Goal: Information Seeking & Learning: Learn about a topic

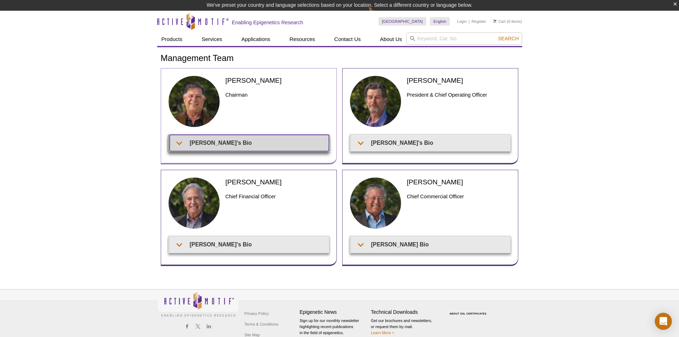
click at [197, 149] on summary "Joe's Bio" at bounding box center [249, 143] width 159 height 16
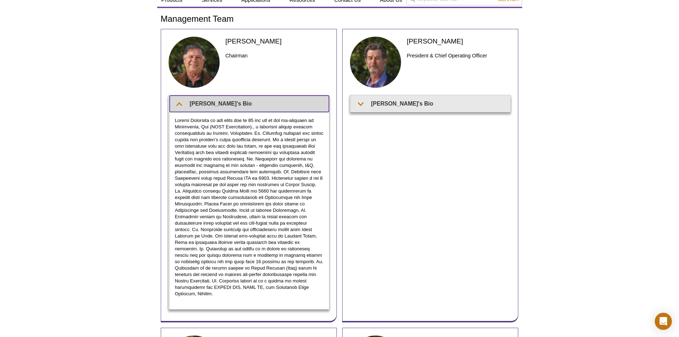
scroll to position [25, 0]
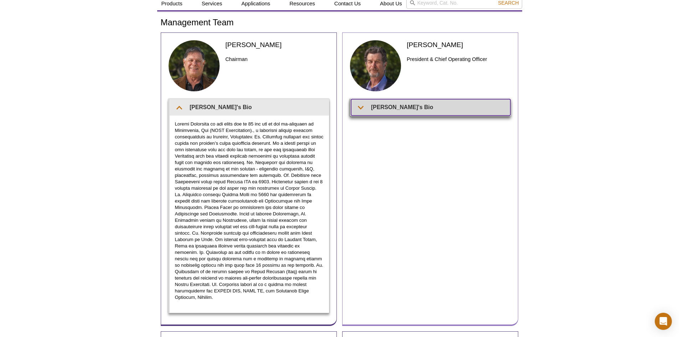
click at [421, 104] on summary "Ted's Bio" at bounding box center [430, 107] width 159 height 16
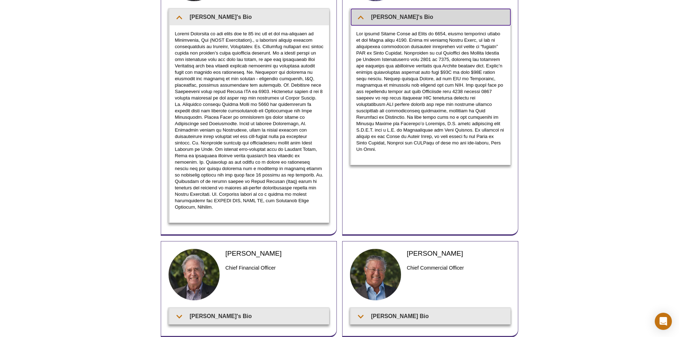
scroll to position [195, 0]
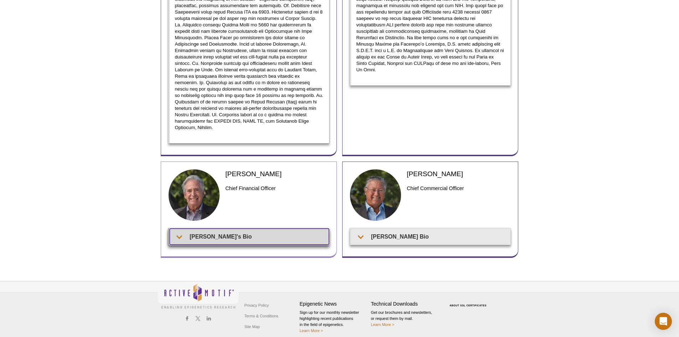
click at [247, 235] on summary "Patrick's Bio" at bounding box center [249, 236] width 159 height 16
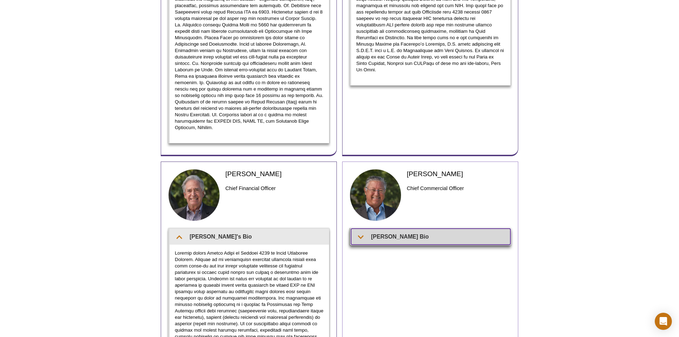
click at [392, 232] on summary "Fritz's Bio" at bounding box center [430, 236] width 159 height 16
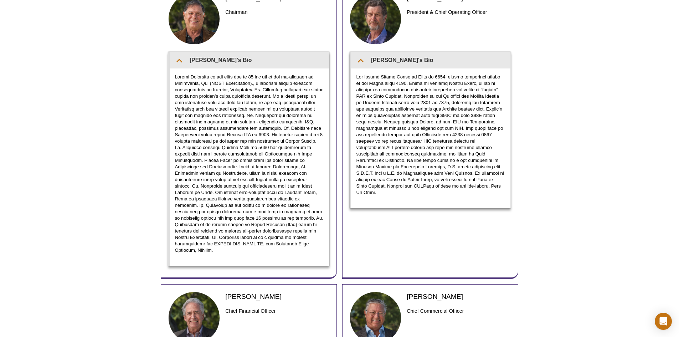
scroll to position [0, 0]
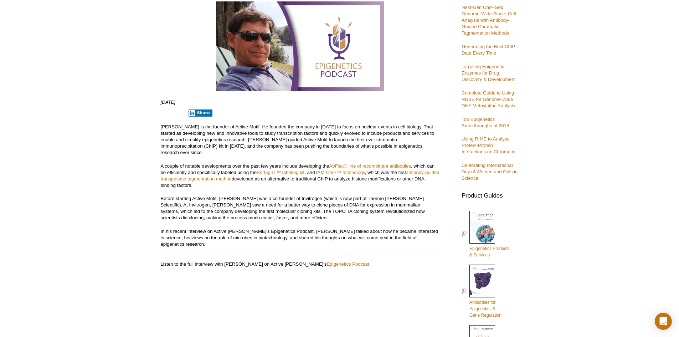
scroll to position [107, 0]
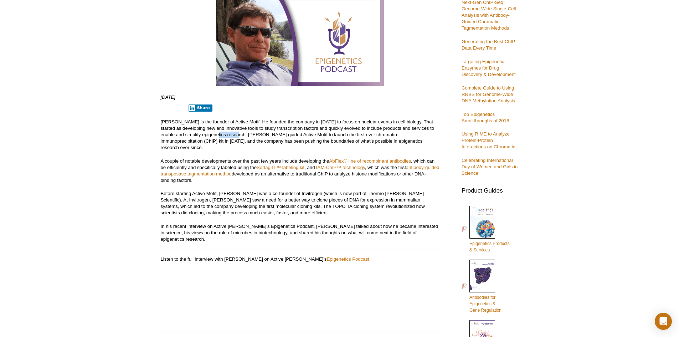
drag, startPoint x: 207, startPoint y: 137, endPoint x: 236, endPoint y: 133, distance: 29.2
click at [233, 134] on p "[PERSON_NAME] is the founder of Active Motif. He founded the company in [DATE] …" at bounding box center [300, 135] width 279 height 32
click at [236, 133] on p "[PERSON_NAME] is the founder of Active Motif. He founded the company in [DATE] …" at bounding box center [300, 135] width 279 height 32
drag, startPoint x: 159, startPoint y: 137, endPoint x: 225, endPoint y: 138, distance: 66.6
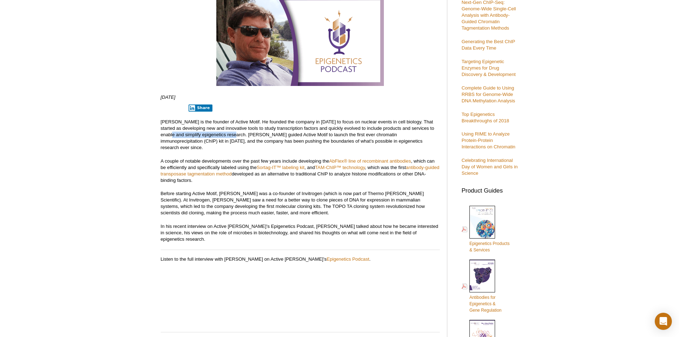
click at [225, 138] on p "[PERSON_NAME] is the founder of Active Motif. He founded the company in [DATE] …" at bounding box center [300, 135] width 279 height 32
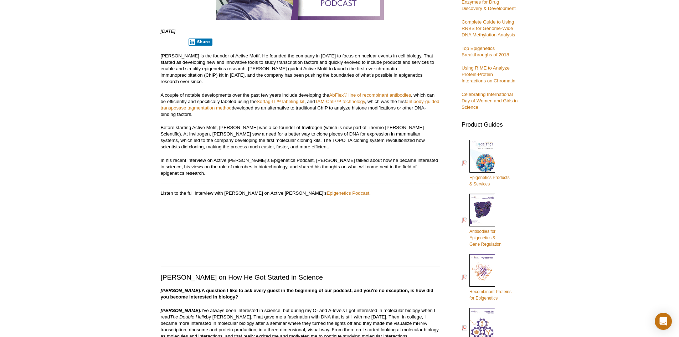
scroll to position [178, 0]
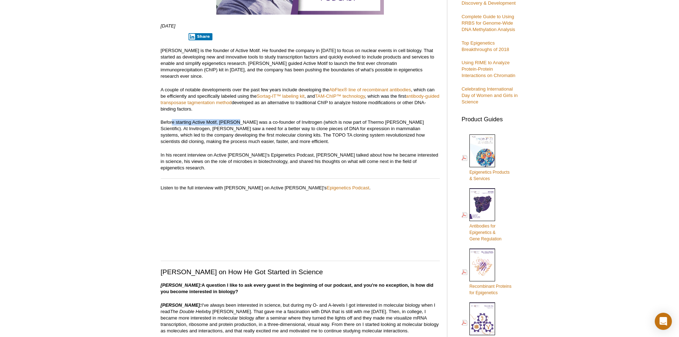
drag, startPoint x: 173, startPoint y: 115, endPoint x: 237, endPoint y: 115, distance: 63.8
click at [237, 119] on p "Before starting Active Motif, [PERSON_NAME] was a co-founder of Invitrogen (whi…" at bounding box center [300, 132] width 279 height 26
drag, startPoint x: 160, startPoint y: 113, endPoint x: 234, endPoint y: 115, distance: 73.8
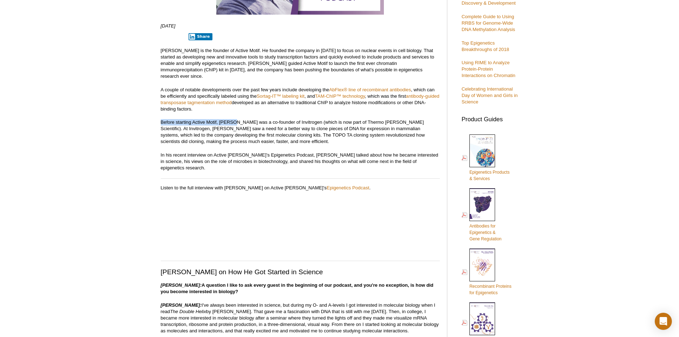
click at [234, 119] on p "Before starting Active Motif, [PERSON_NAME] was a co-founder of Invitrogen (whi…" at bounding box center [300, 132] width 279 height 26
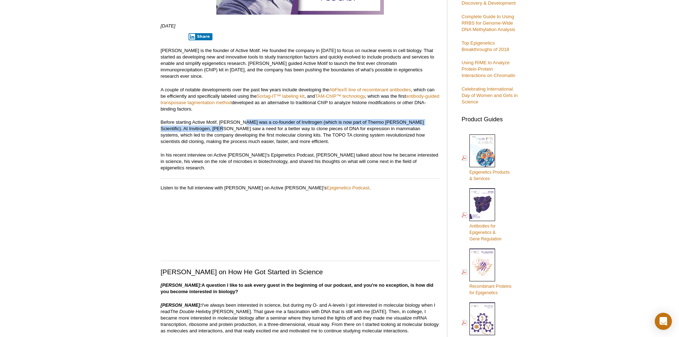
drag, startPoint x: 186, startPoint y: 120, endPoint x: 247, endPoint y: 117, distance: 60.7
click at [247, 119] on p "Before starting Active Motif, [PERSON_NAME] was a co-founder of Invitrogen (whi…" at bounding box center [300, 132] width 279 height 26
click at [248, 119] on p "Before starting Active Motif, [PERSON_NAME] was a co-founder of Invitrogen (whi…" at bounding box center [300, 132] width 279 height 26
click at [248, 127] on p "Before starting Active Motif, [PERSON_NAME] was a co-founder of Invitrogen (whi…" at bounding box center [300, 132] width 279 height 26
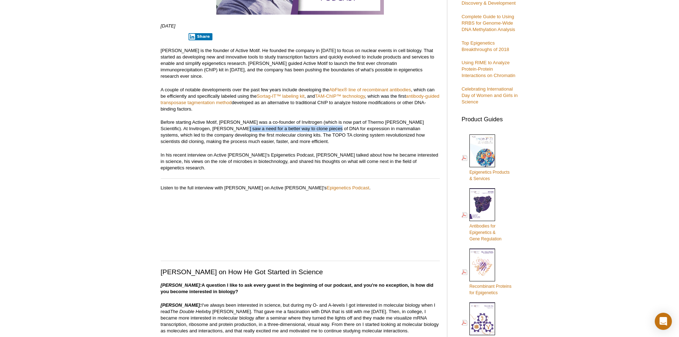
drag, startPoint x: 202, startPoint y: 120, endPoint x: 297, endPoint y: 120, distance: 95.2
click at [297, 120] on p "Before starting Active Motif, [PERSON_NAME] was a co-founder of Invitrogen (whi…" at bounding box center [300, 132] width 279 height 26
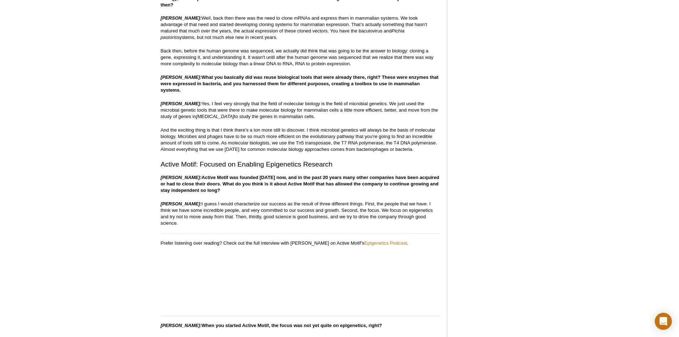
scroll to position [606, 0]
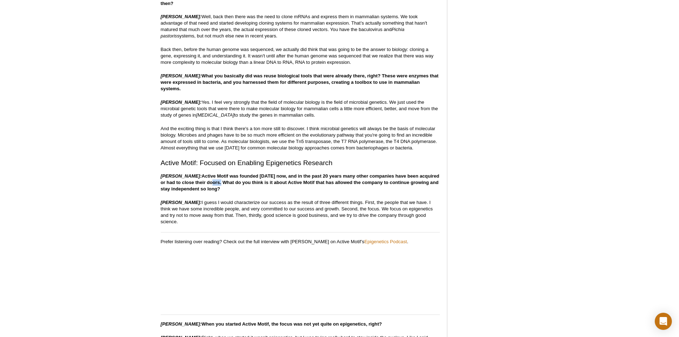
click at [211, 173] on strong "Active Motif was founded [DATE] now, and in the past 20 years many other compan…" at bounding box center [300, 182] width 279 height 18
click at [214, 173] on strong "Active Motif was founded [DATE] now, and in the past 20 years many other compan…" at bounding box center [300, 182] width 279 height 18
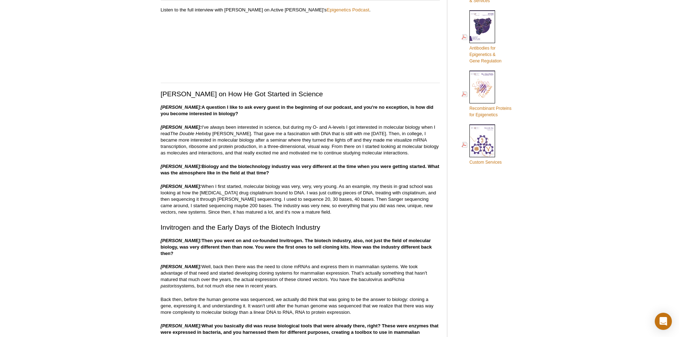
scroll to position [356, 0]
click at [228, 237] on strong "Then you went on and co-founded Invitrogen. The biotech industry, also, not jus…" at bounding box center [296, 246] width 271 height 18
